Goal: Check status: Check status

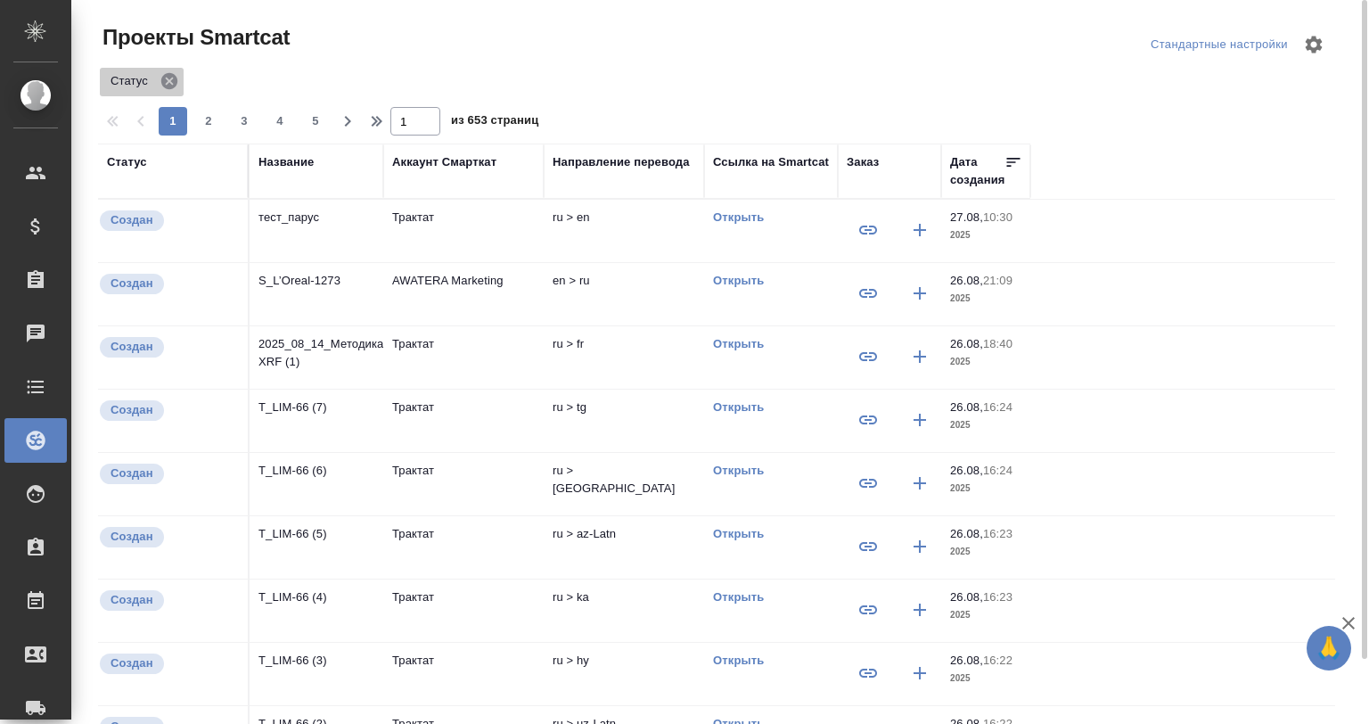
click at [168, 78] on icon at bounding box center [169, 81] width 16 height 16
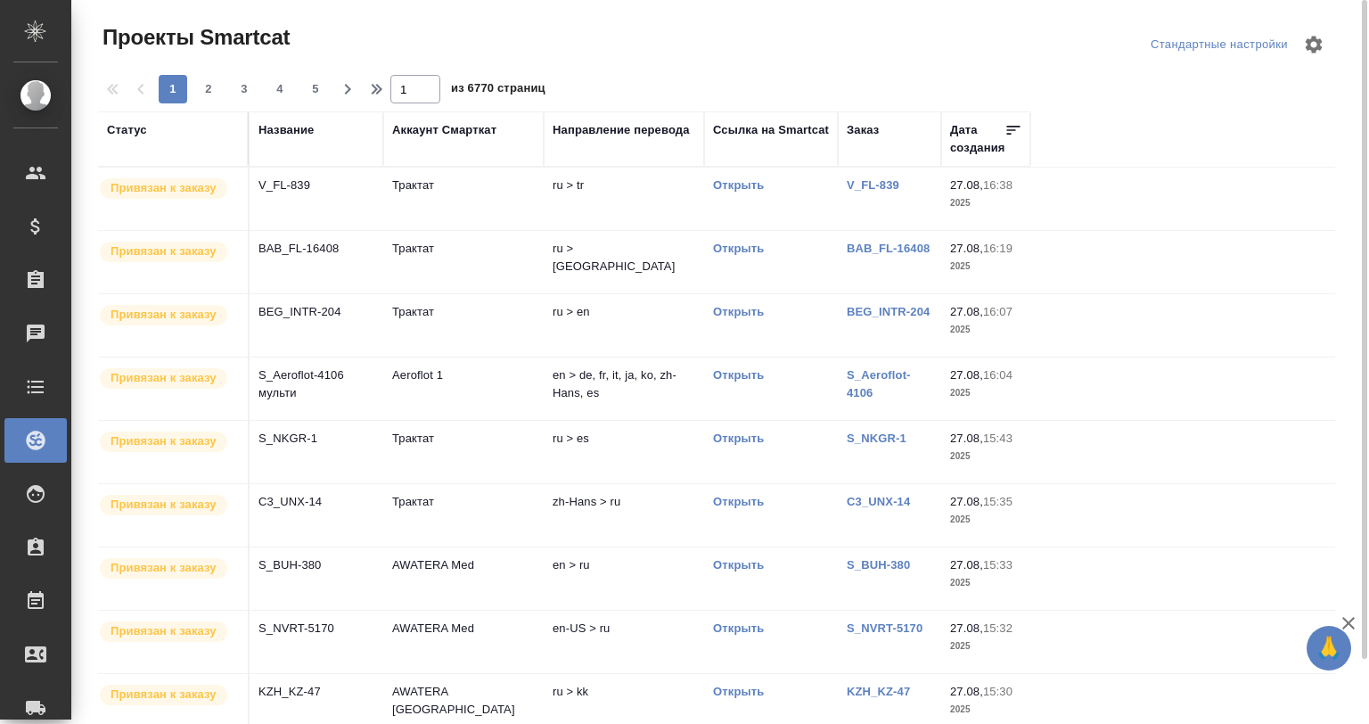
click at [284, 130] on div "Название" at bounding box center [286, 130] width 55 height 18
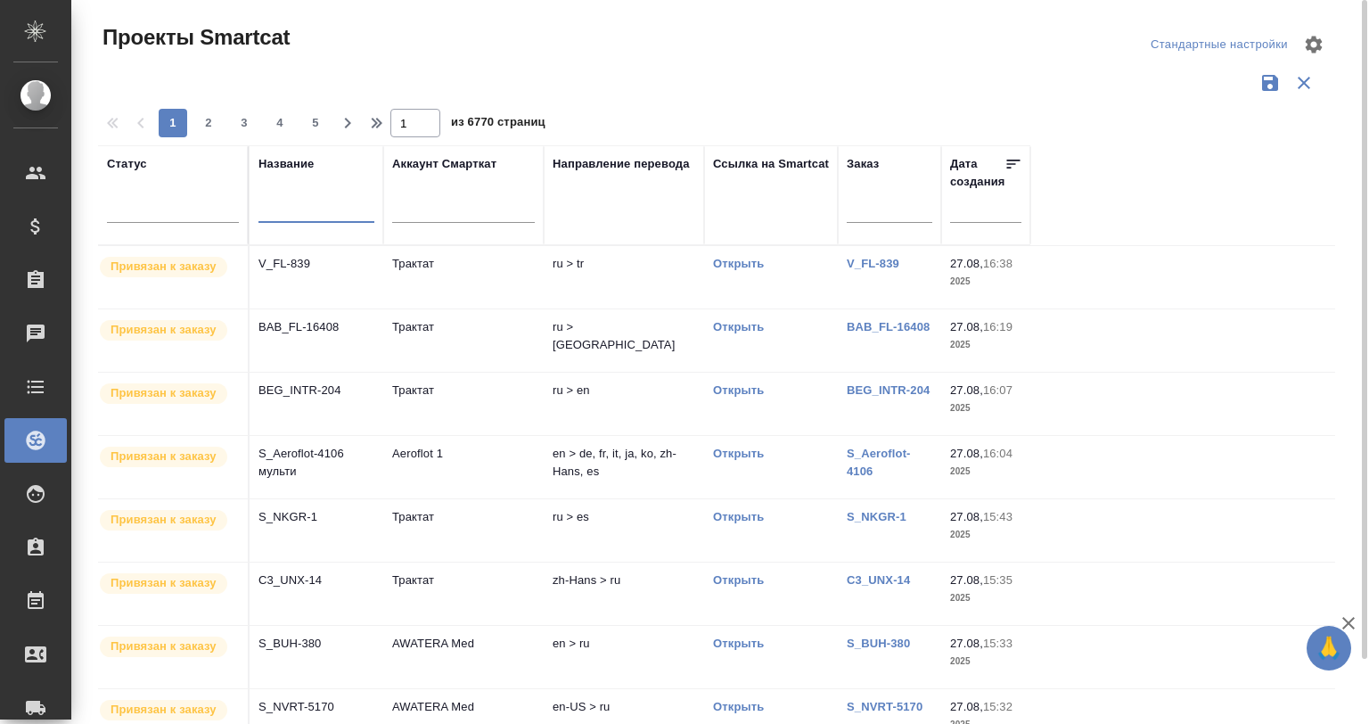
click at [278, 203] on input "text" at bounding box center [317, 211] width 116 height 22
type input "bmc-91"
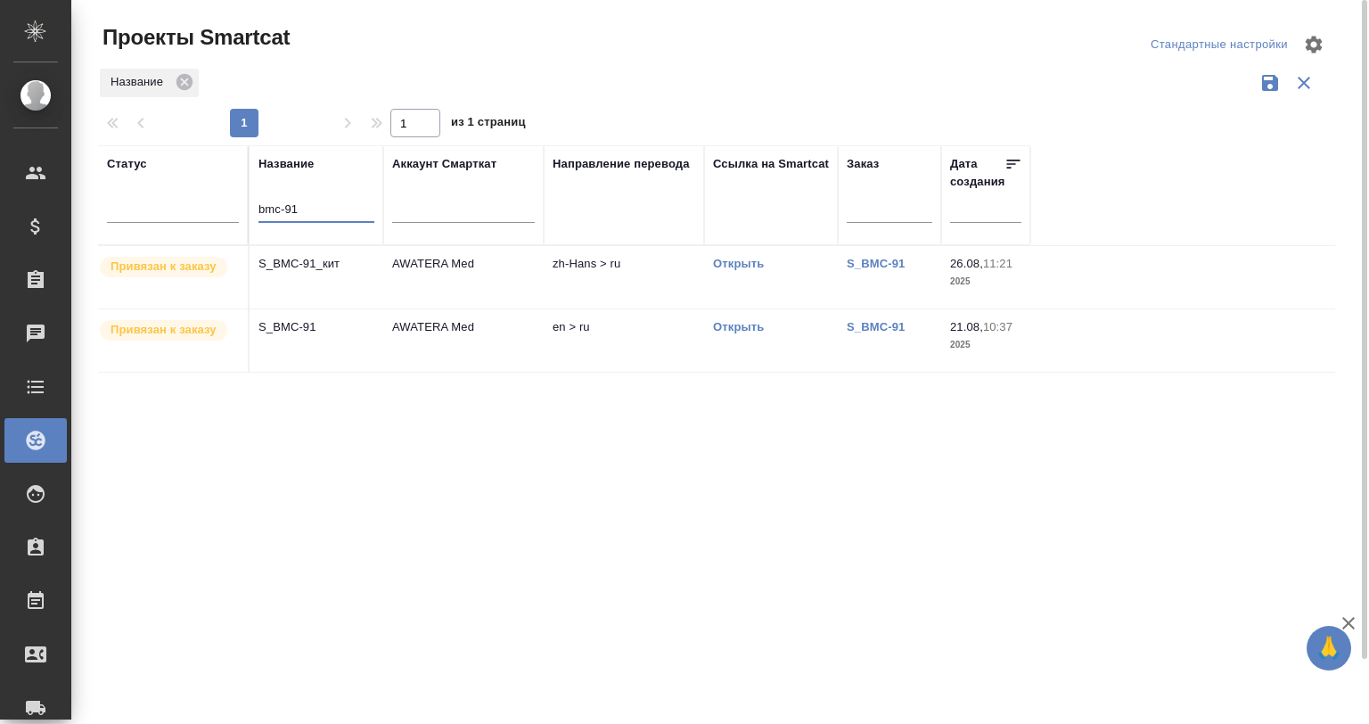
click at [298, 339] on td "S_BMC-91" at bounding box center [317, 340] width 134 height 62
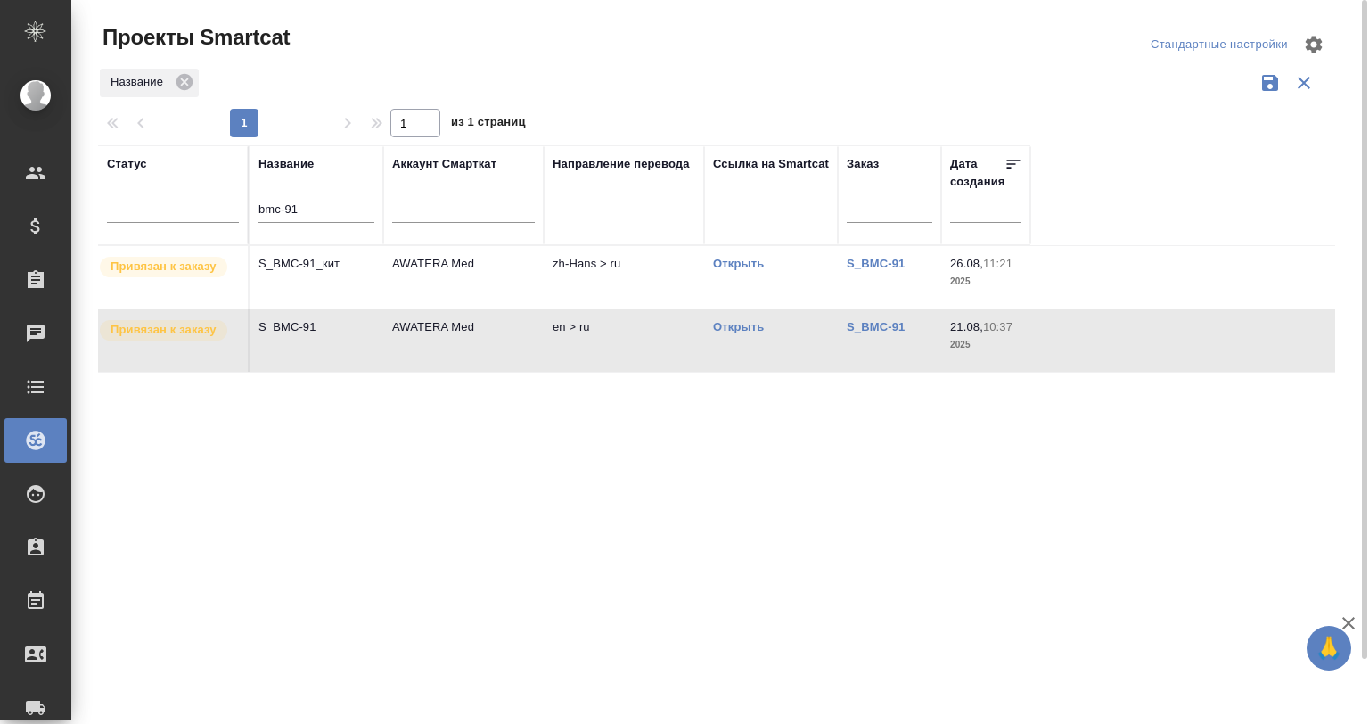
click at [298, 339] on td "S_BMC-91" at bounding box center [317, 340] width 134 height 62
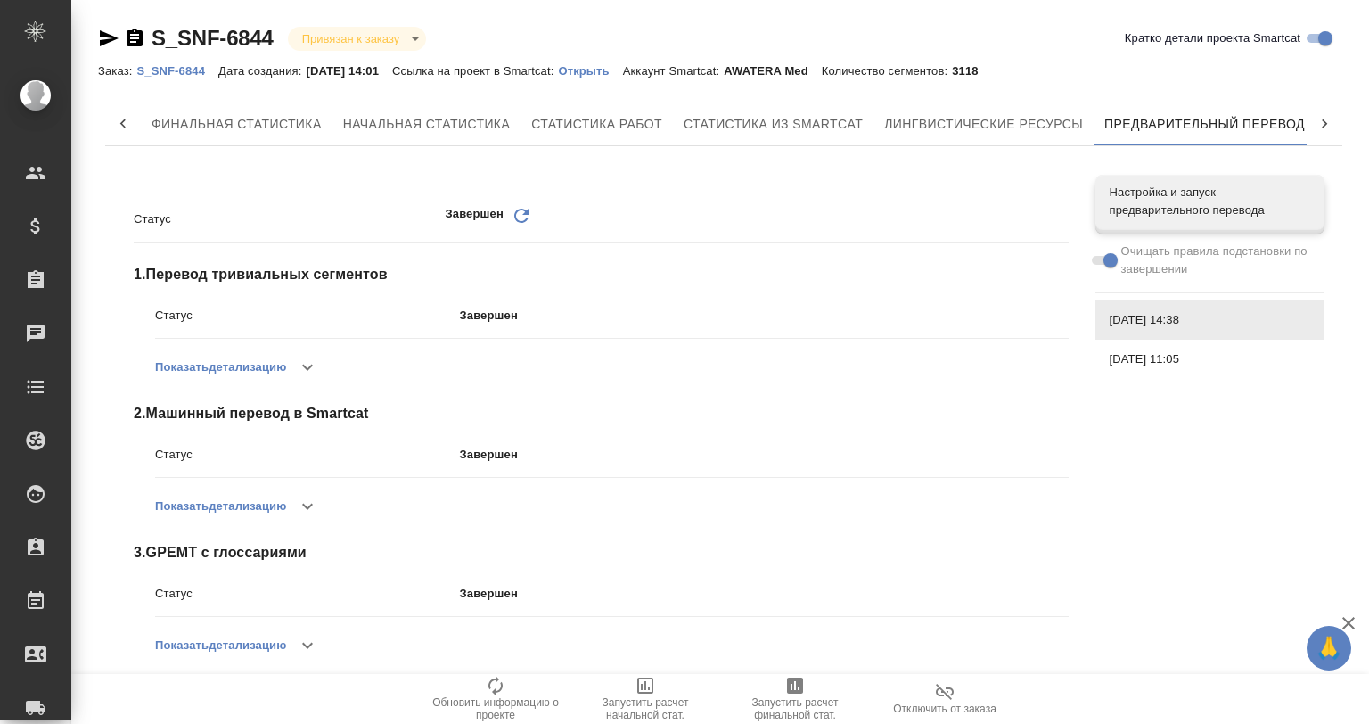
scroll to position [0, 8]
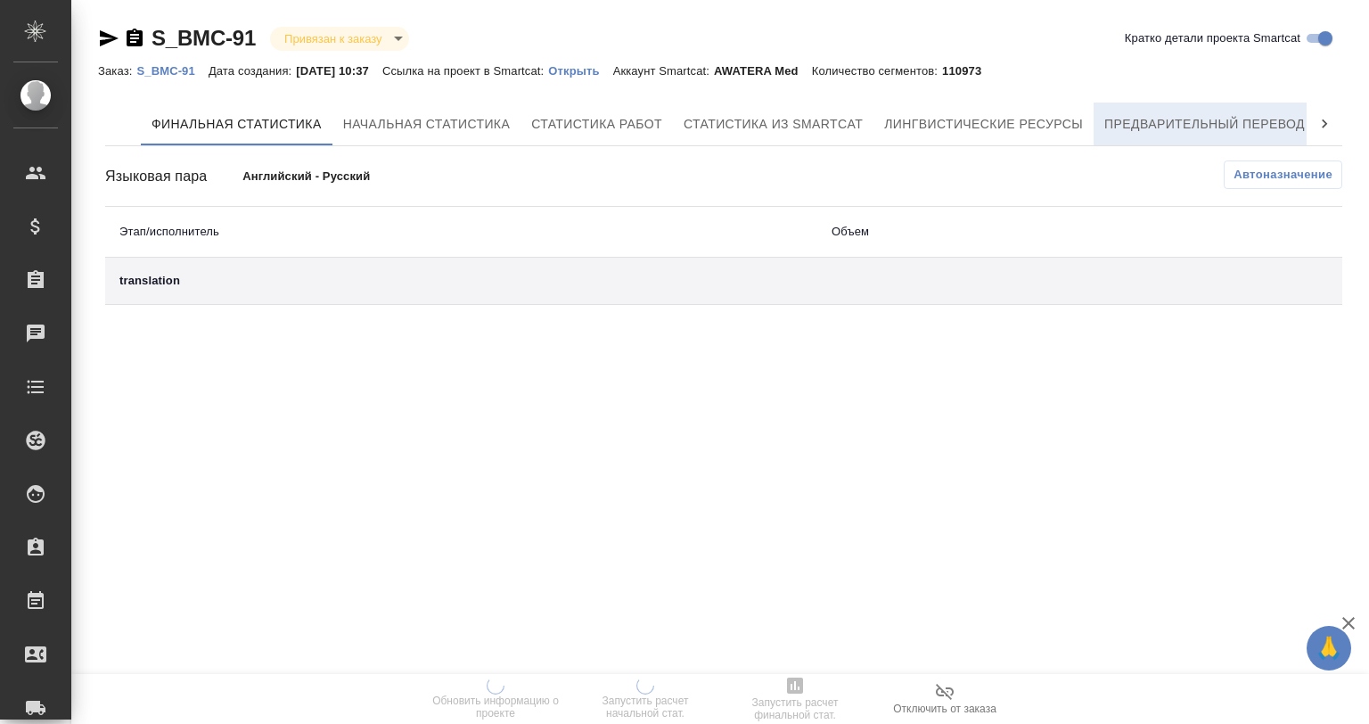
click at [1216, 107] on button "Предварительный перевод" at bounding box center [1205, 124] width 222 height 43
